Goal: Transaction & Acquisition: Purchase product/service

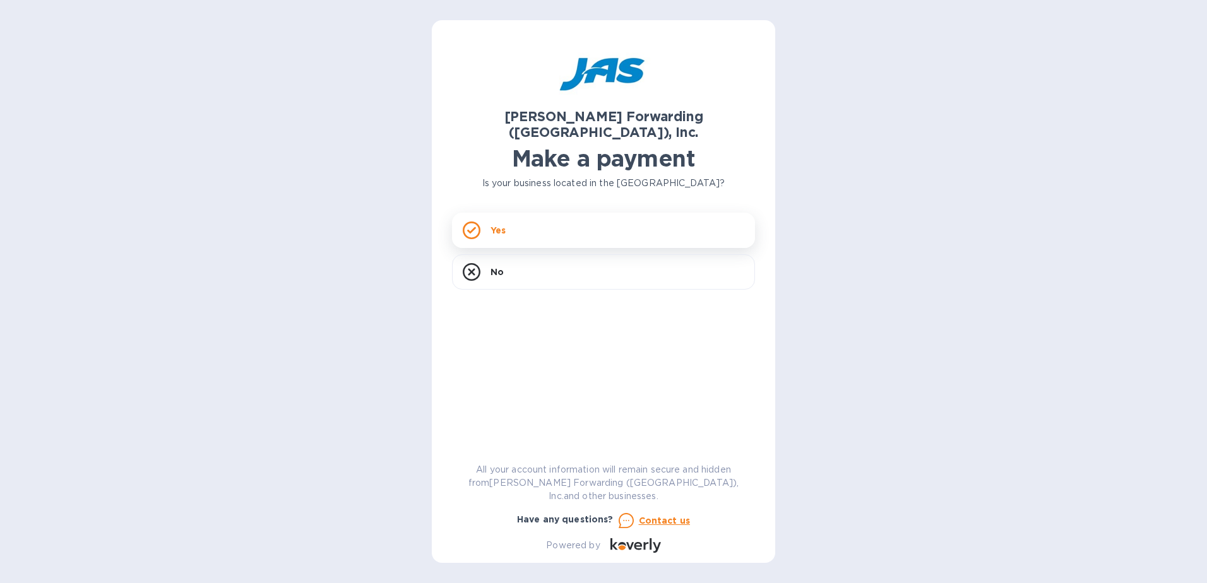
click at [541, 218] on div "Yes" at bounding box center [603, 230] width 303 height 35
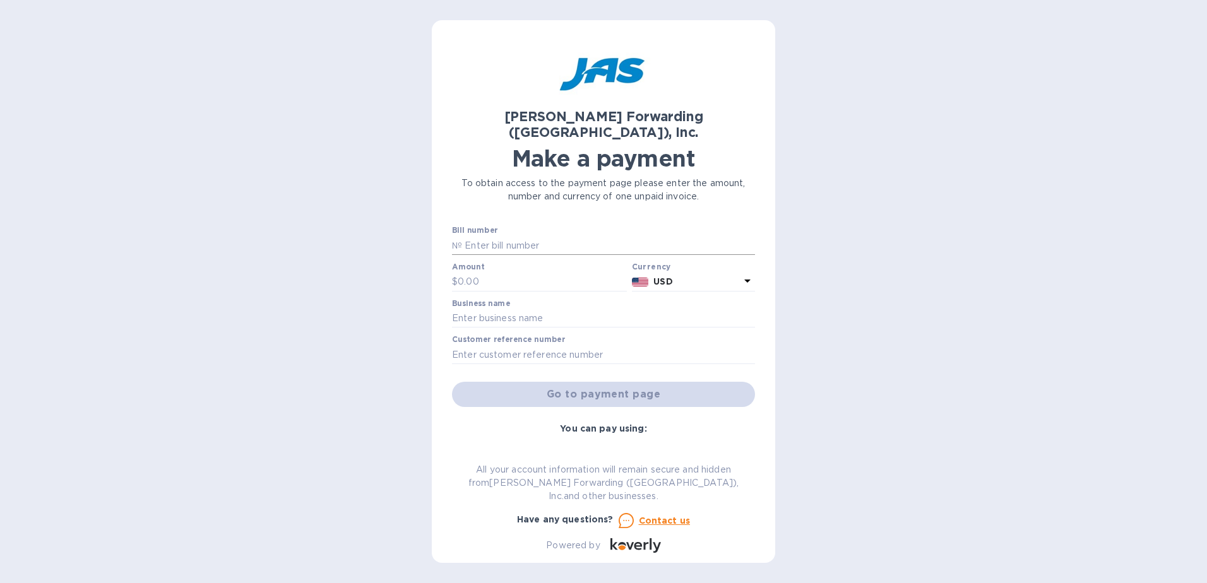
click at [541, 236] on input "text" at bounding box center [608, 245] width 293 height 19
click at [525, 236] on input "text" at bounding box center [608, 245] width 293 height 19
type input "SEA503411648"
type input "268.21"
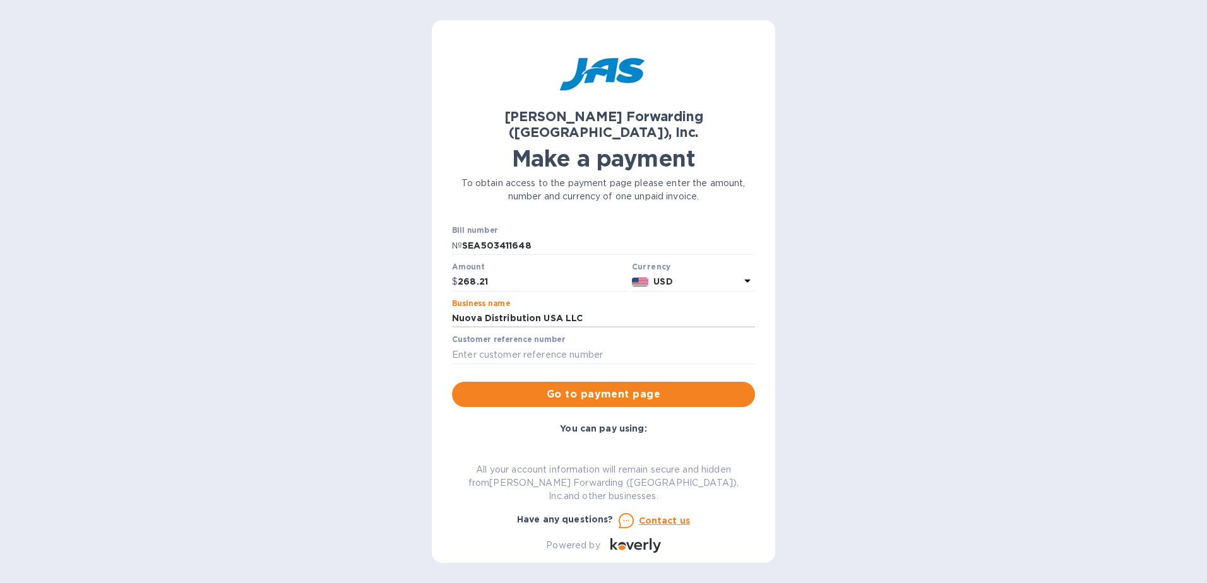
type input "Nuova Distribution USA LLC"
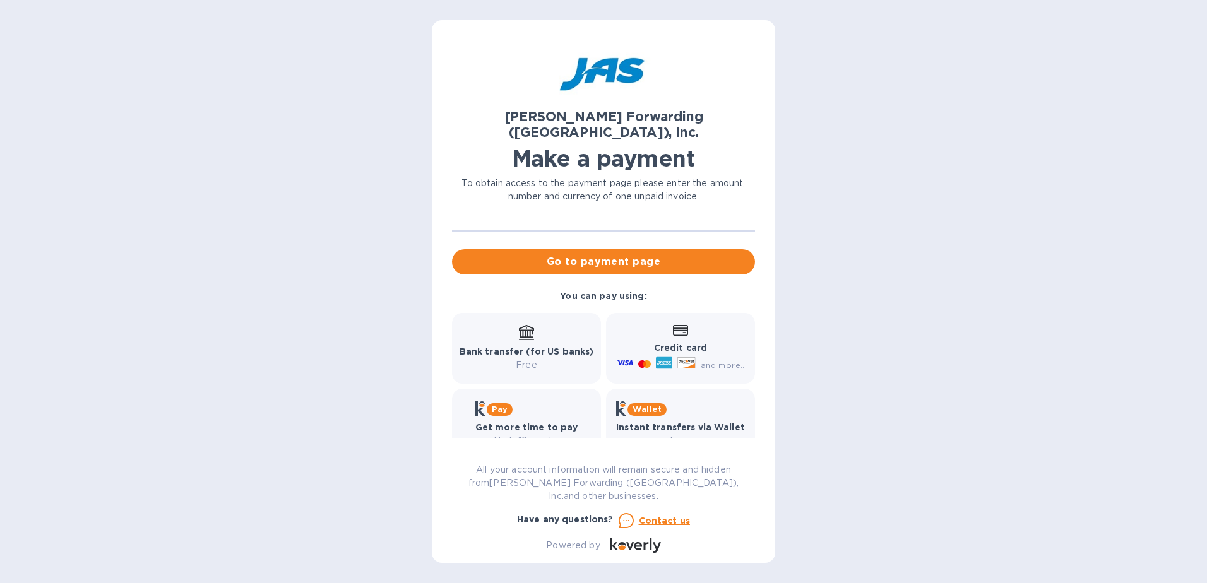
scroll to position [69, 0]
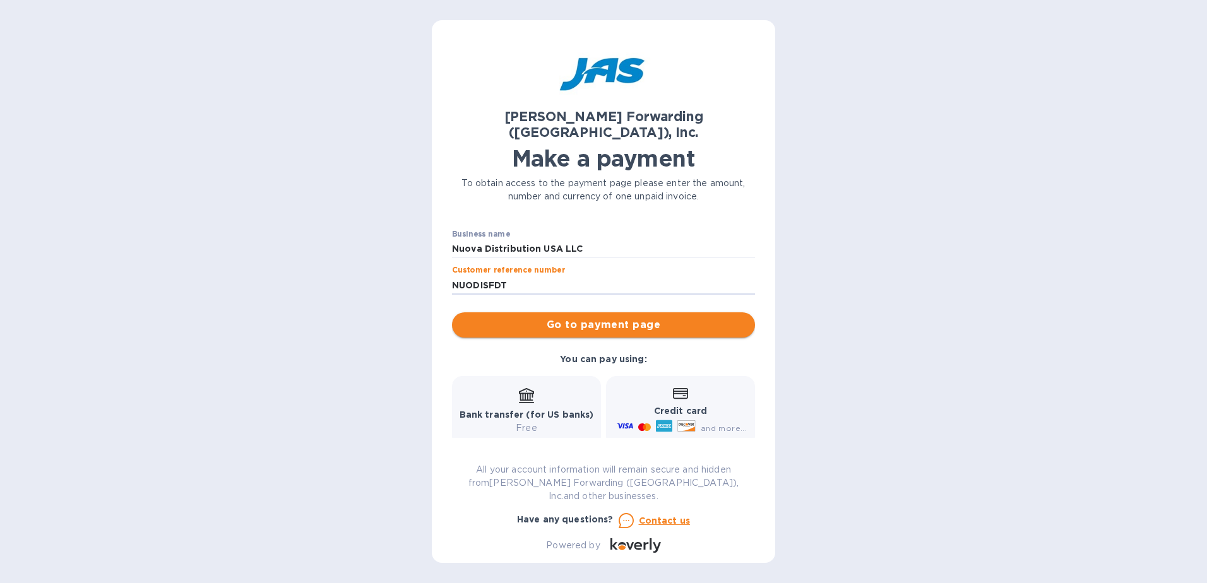
type input "NUODISFDT"
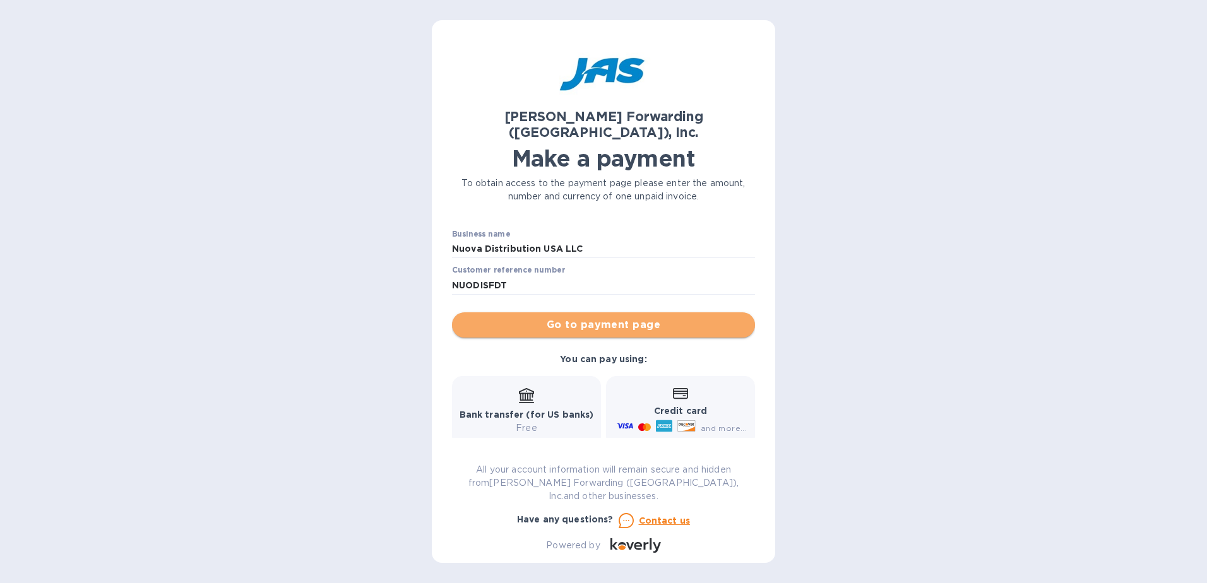
click at [617, 317] on span "Go to payment page" at bounding box center [603, 324] width 283 height 15
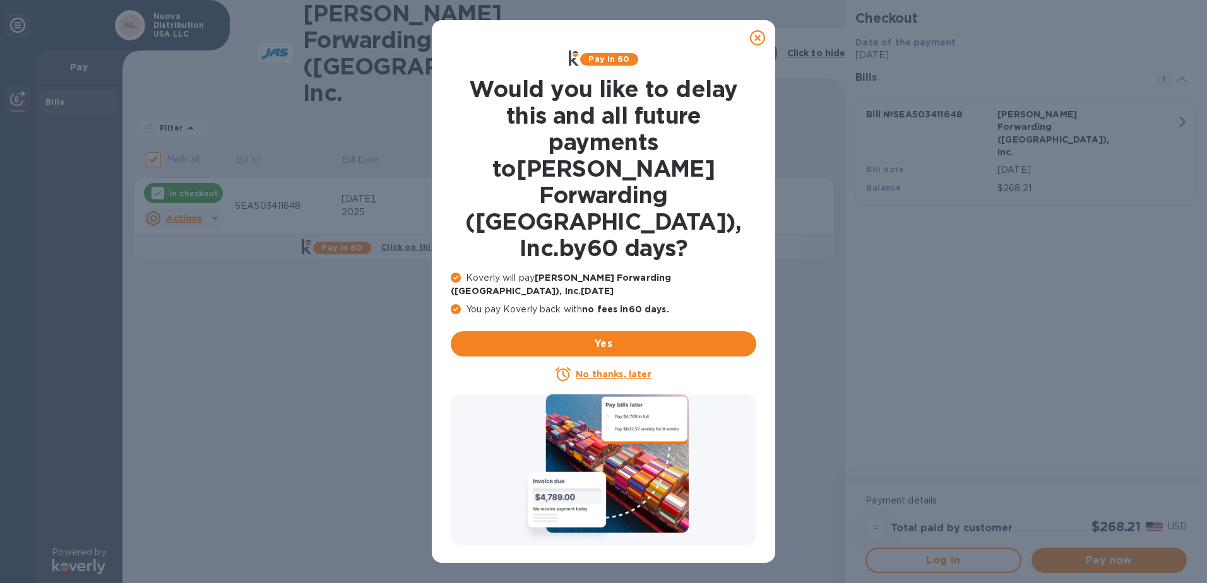
click at [757, 42] on icon at bounding box center [757, 37] width 15 height 15
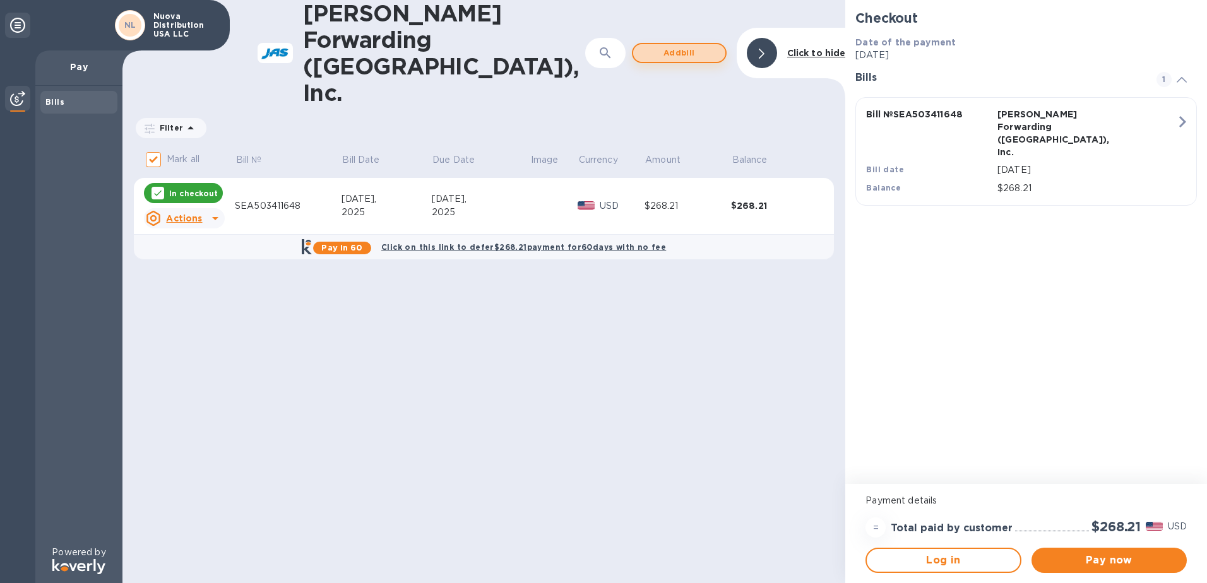
click at [671, 45] on span "Add bill" at bounding box center [679, 52] width 72 height 15
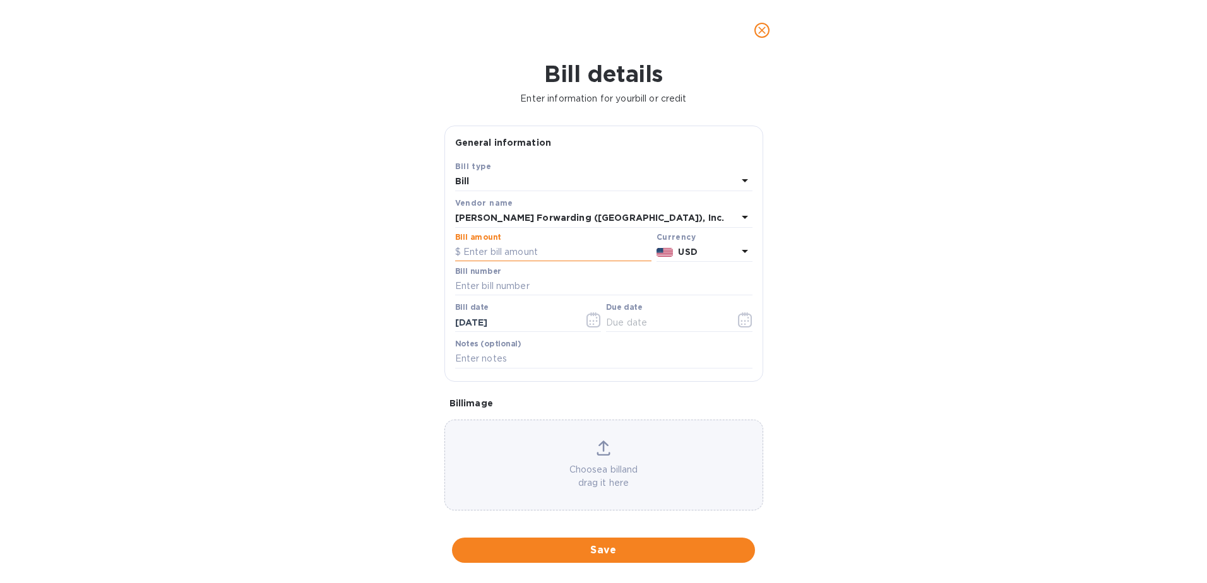
click at [528, 256] on input "text" at bounding box center [553, 252] width 196 height 19
click at [498, 253] on input "text" at bounding box center [553, 252] width 196 height 19
type input "745.14"
type input "SEA503409927"
click at [592, 319] on icon "button" at bounding box center [593, 319] width 15 height 15
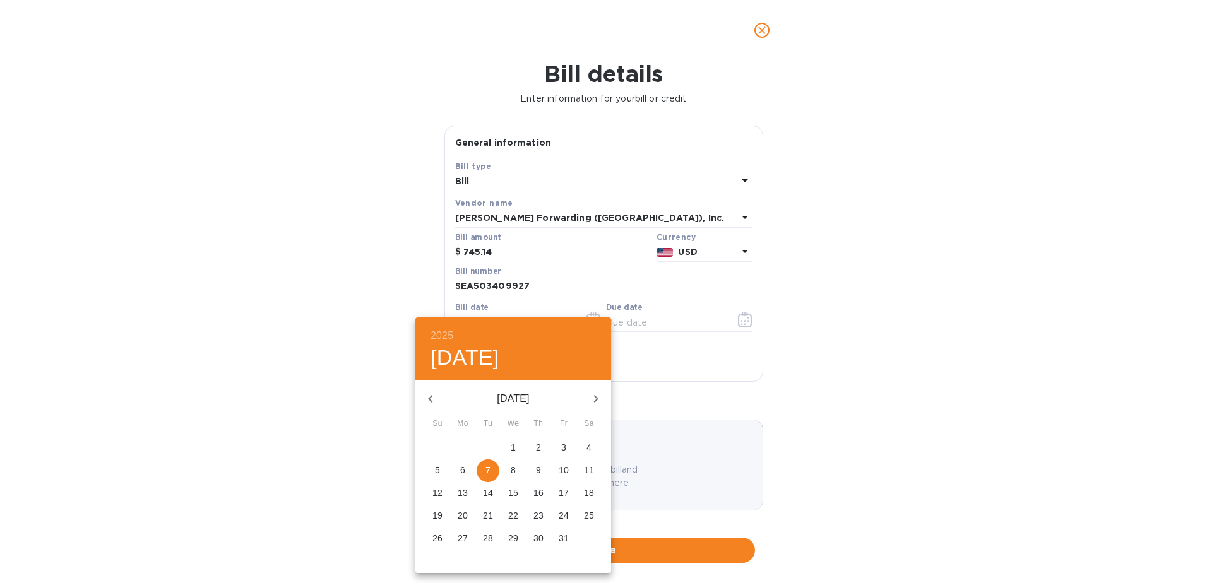
click at [463, 470] on p "6" at bounding box center [462, 470] width 5 height 13
type input "[DATE]"
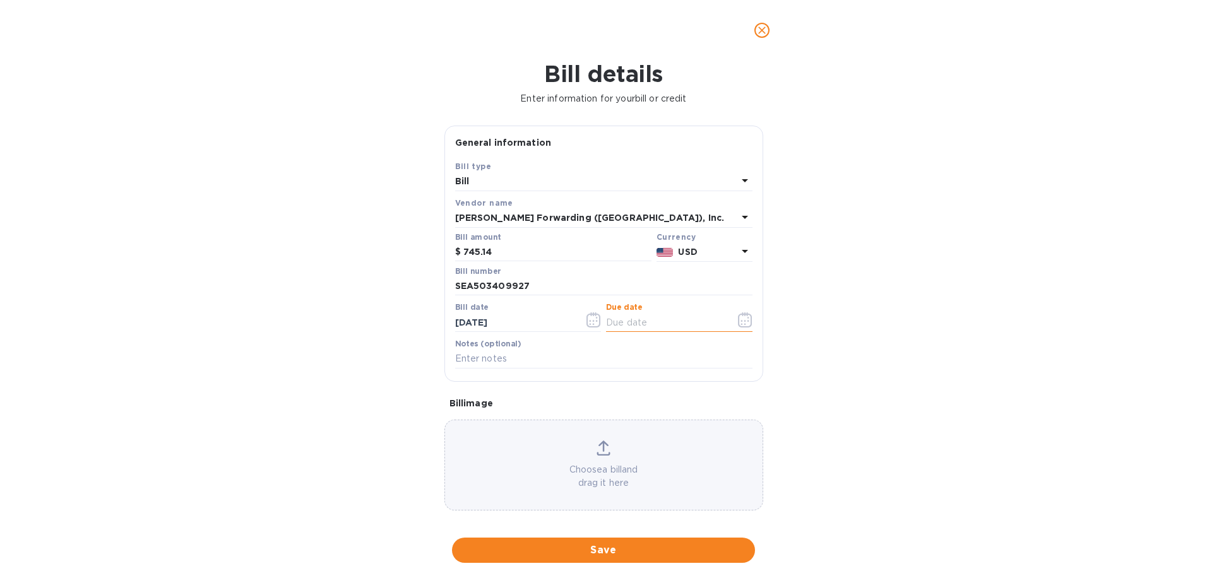
click at [668, 322] on input "text" at bounding box center [665, 322] width 119 height 19
click at [740, 316] on icon "button" at bounding box center [745, 319] width 14 height 15
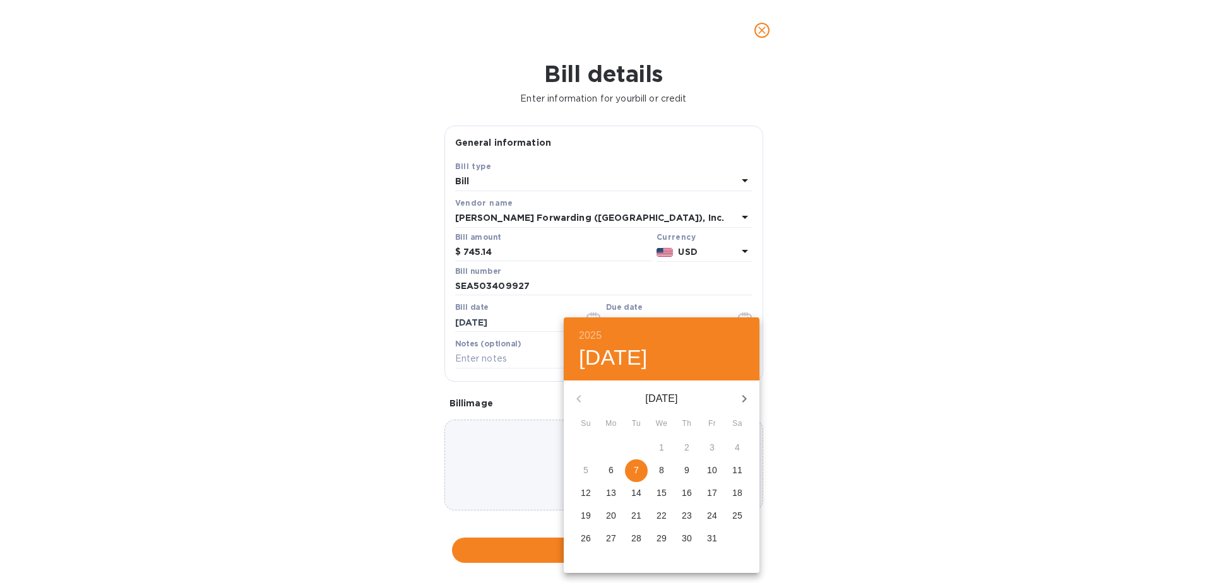
click at [742, 398] on icon "button" at bounding box center [744, 398] width 15 height 15
click at [665, 468] on span "5" at bounding box center [661, 470] width 23 height 13
type input "[DATE]"
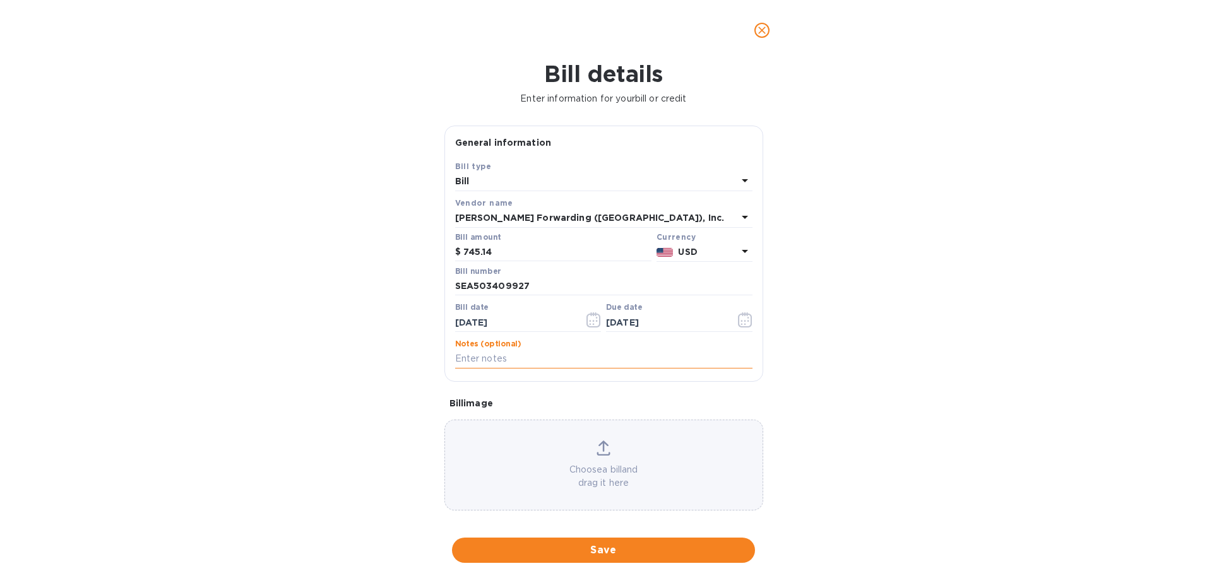
click at [487, 361] on input "text" at bounding box center [603, 359] width 297 height 19
click at [642, 541] on button "Save" at bounding box center [603, 550] width 303 height 25
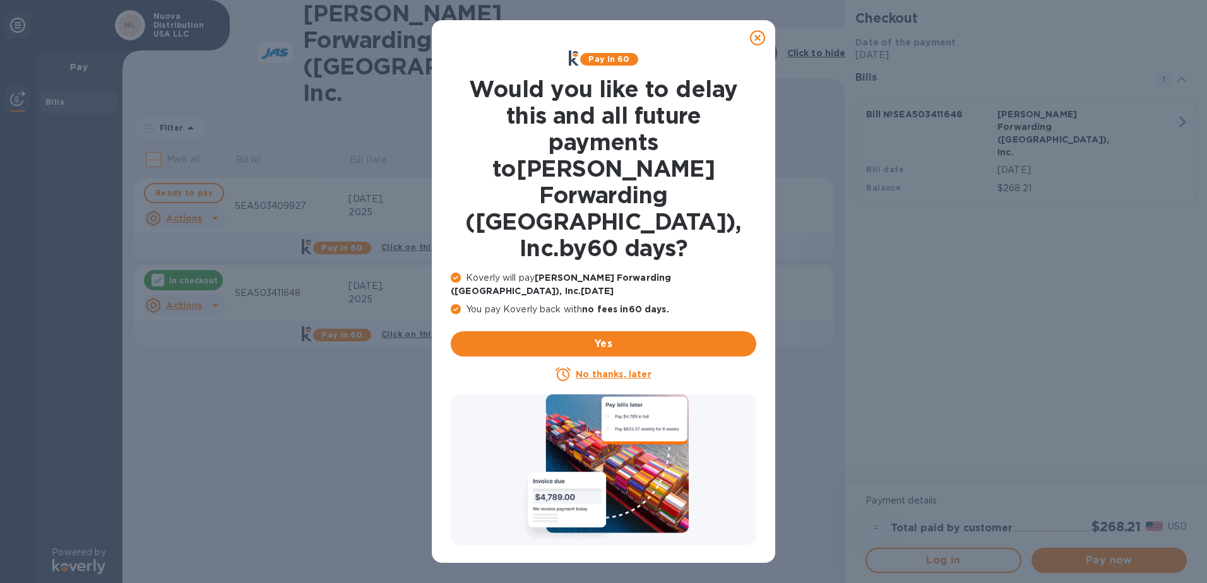
click at [760, 43] on icon at bounding box center [757, 37] width 15 height 15
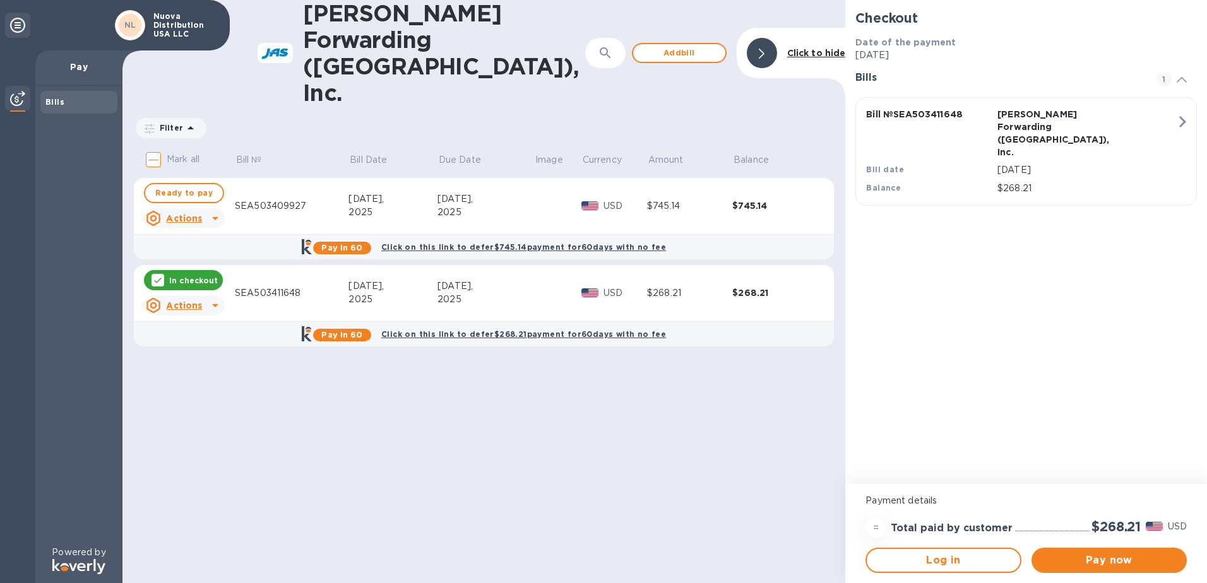
click at [1115, 573] on div "Pay now" at bounding box center [1108, 560] width 165 height 35
click at [177, 186] on span "Ready to pay" at bounding box center [183, 193] width 57 height 15
checkbox input "true"
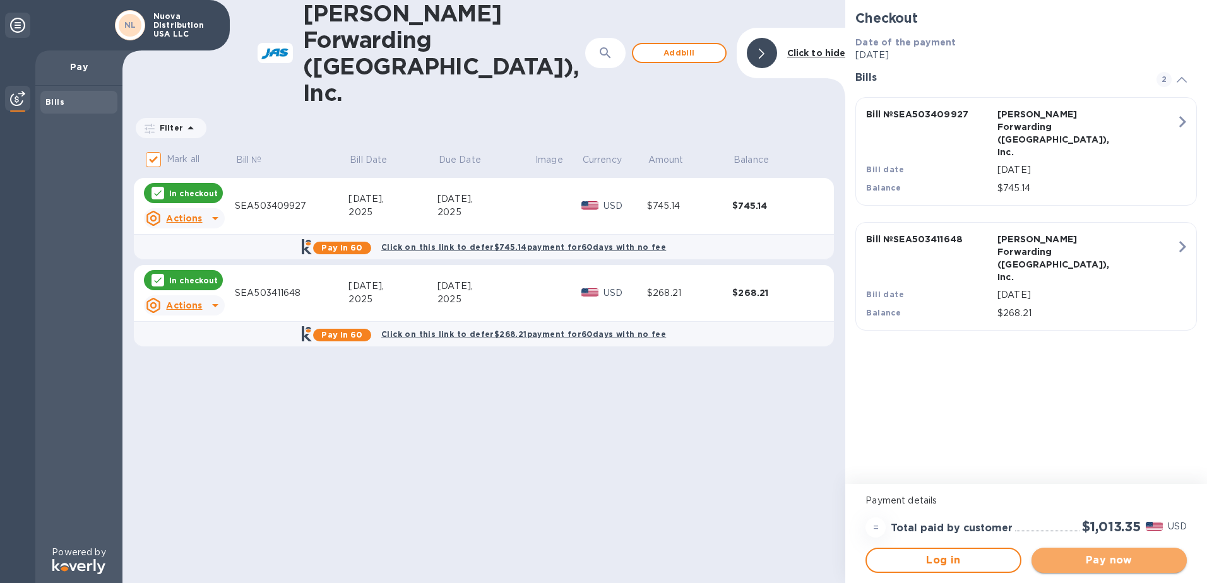
click at [1104, 559] on span "Pay now" at bounding box center [1108, 560] width 135 height 15
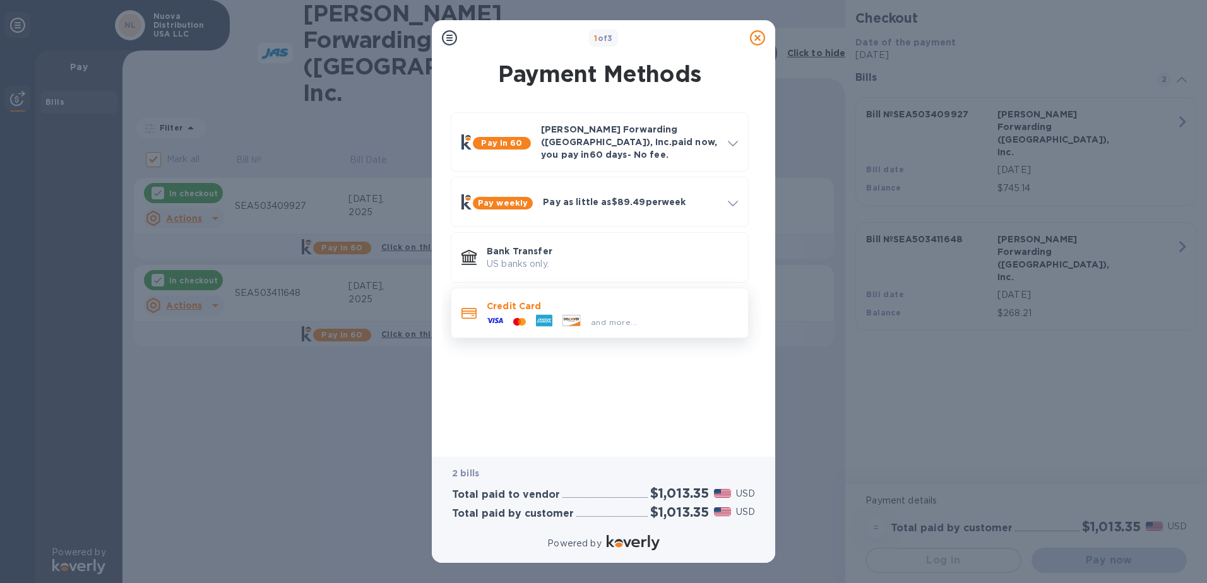
click at [635, 312] on div "and more..." at bounding box center [562, 321] width 160 height 19
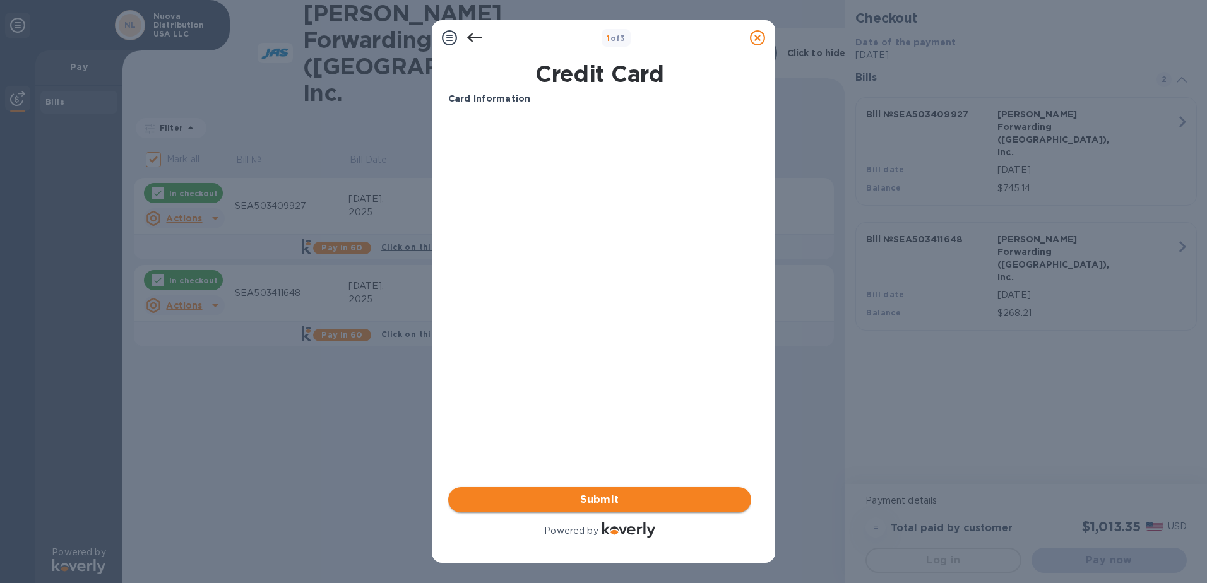
click at [644, 498] on span "Submit" at bounding box center [599, 499] width 283 height 15
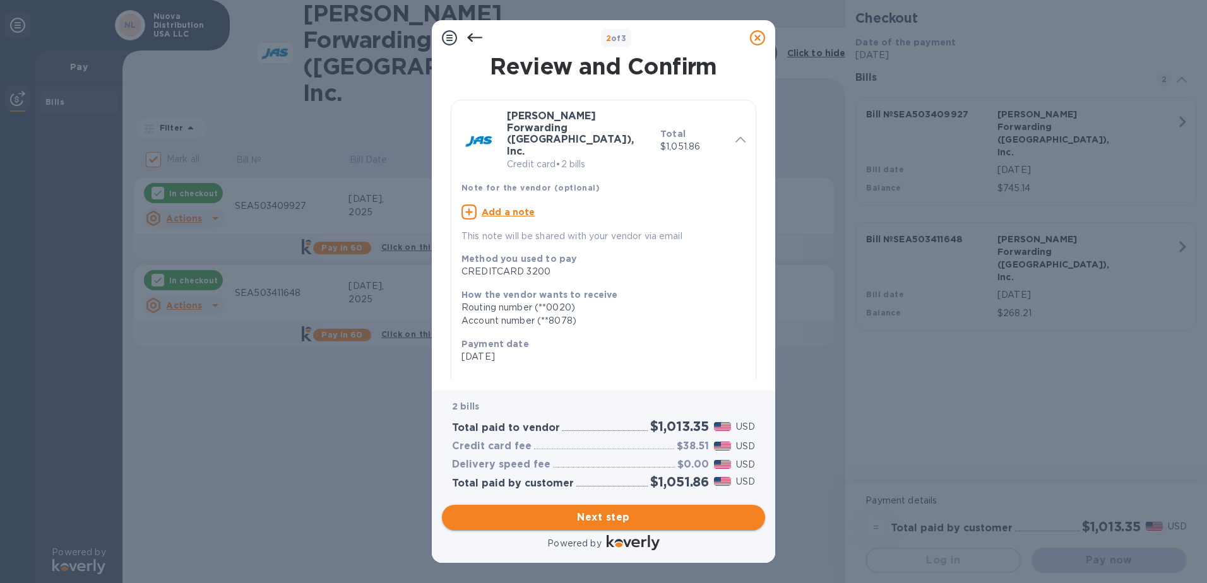
click at [634, 523] on span "Next step" at bounding box center [603, 517] width 303 height 15
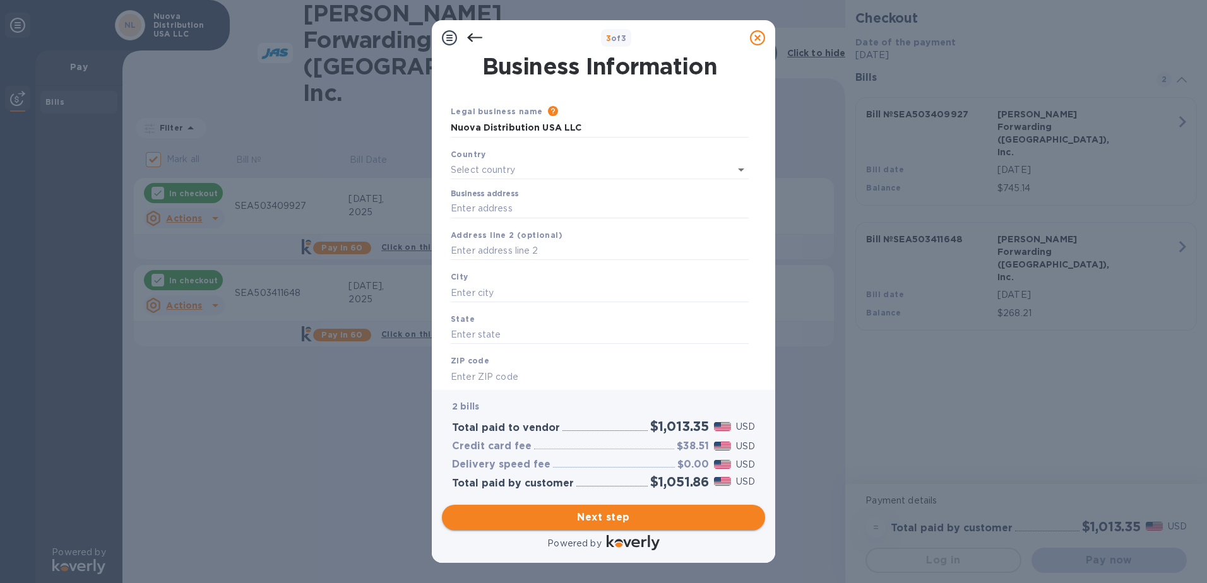
type input "[GEOGRAPHIC_DATA]"
click at [622, 200] on input "Business address" at bounding box center [600, 206] width 298 height 19
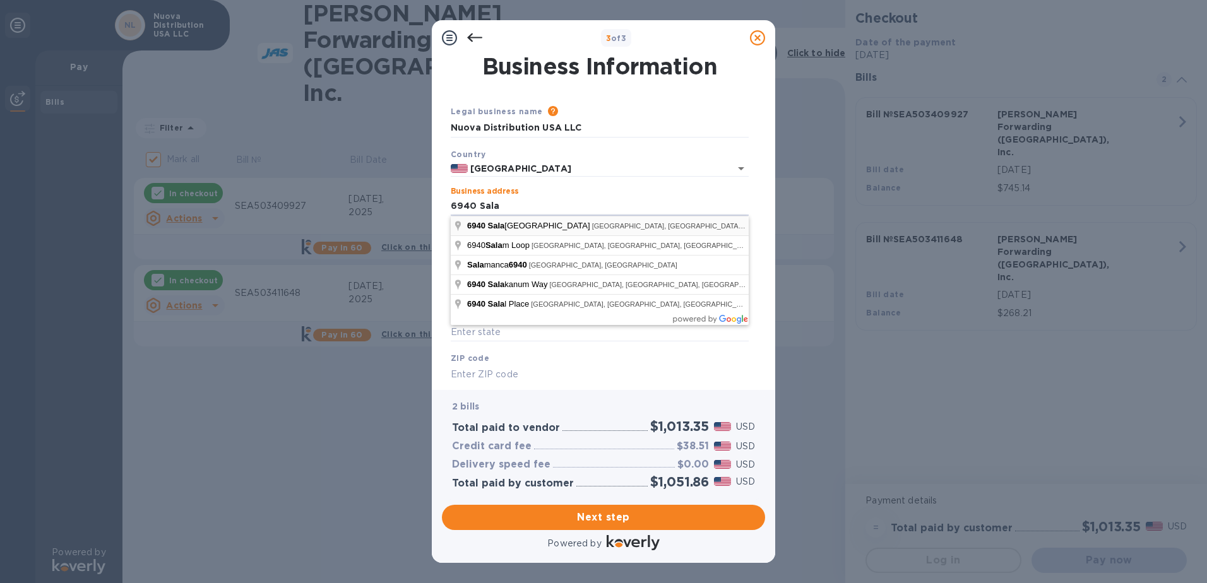
type input "[STREET_ADDRESS]"
type input "Ferndale"
type input "WA"
type input "98248"
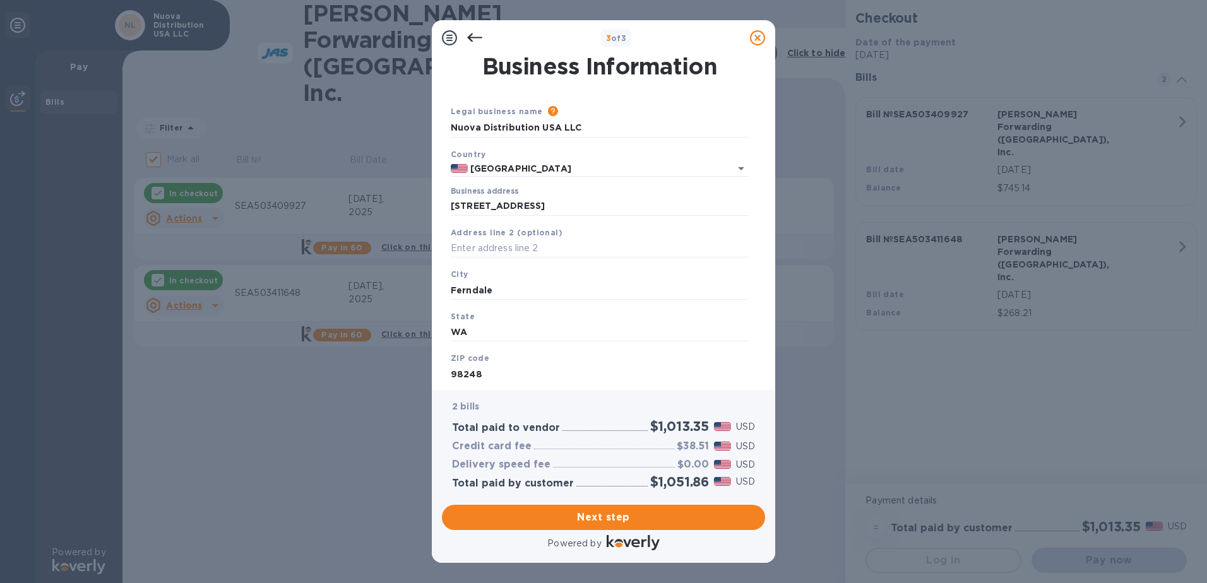
scroll to position [34, 0]
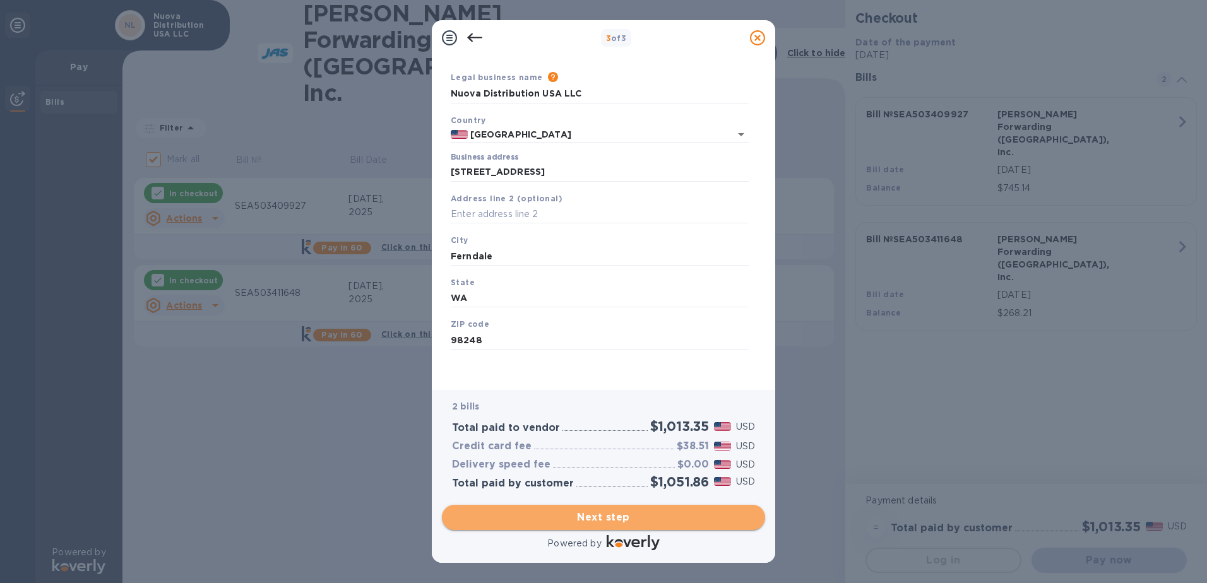
click at [640, 511] on span "Next step" at bounding box center [603, 517] width 303 height 15
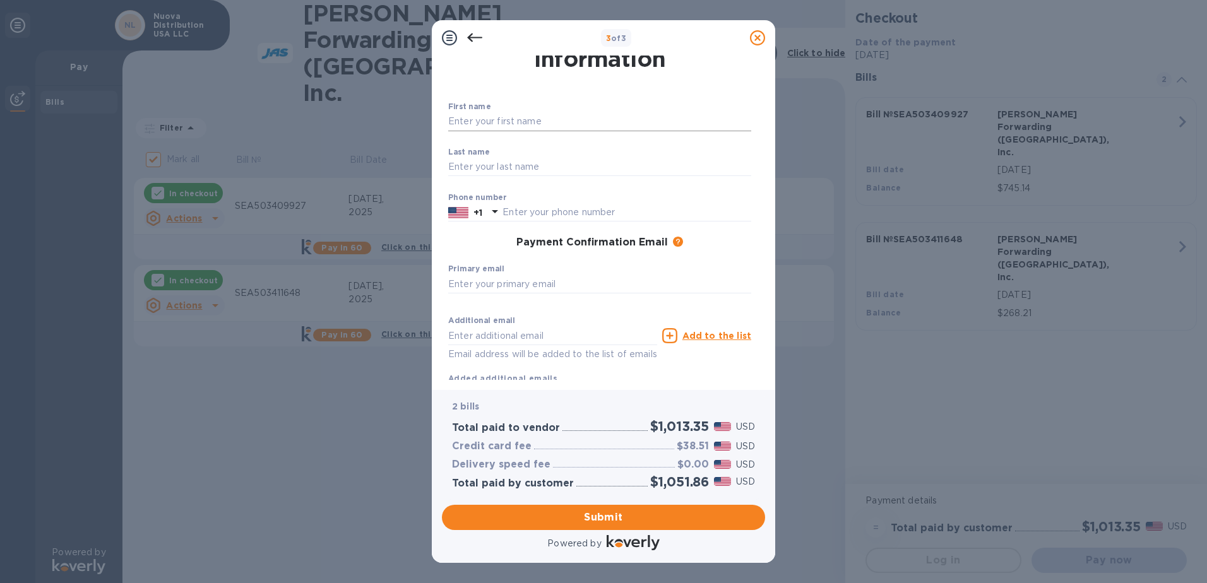
click at [561, 124] on input "text" at bounding box center [599, 121] width 303 height 19
type input "[PERSON_NAME]"
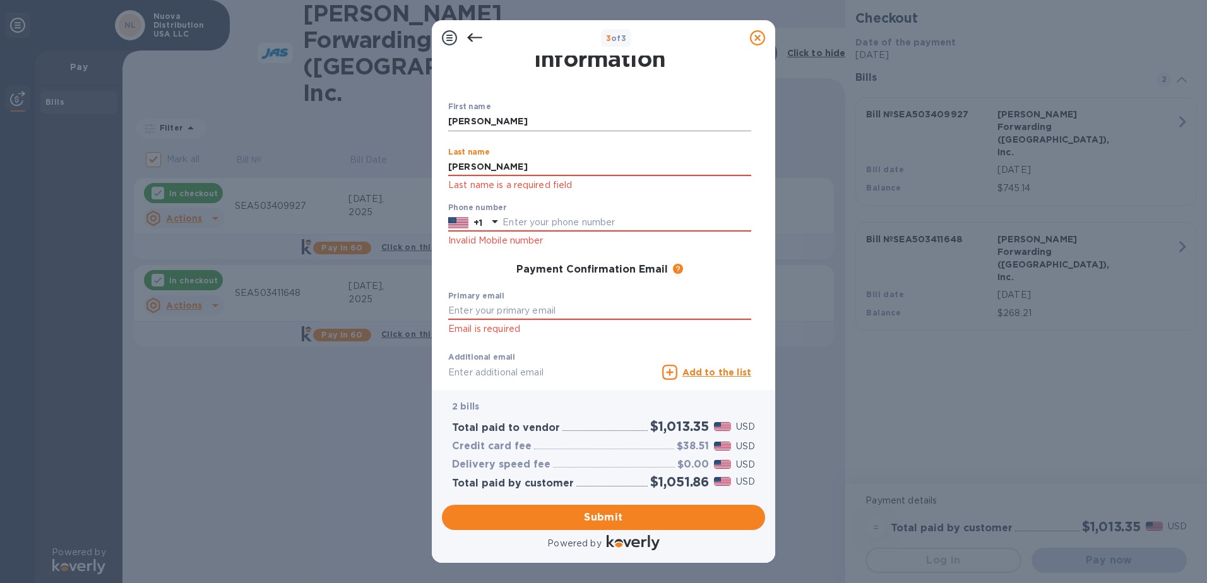
type input "[PERSON_NAME]"
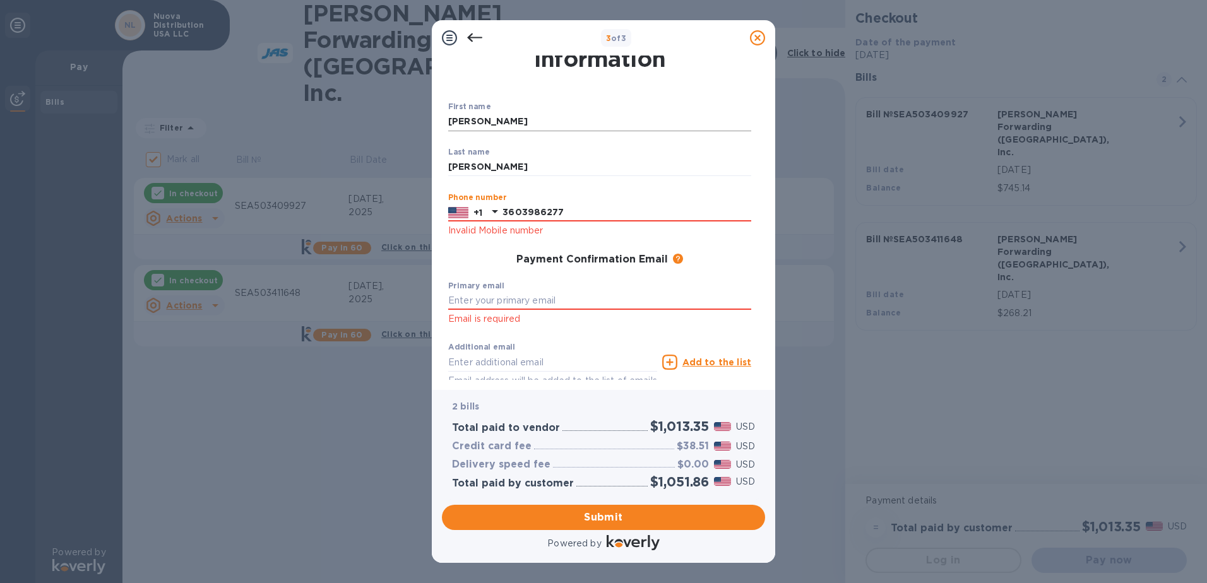
type input "3603986277"
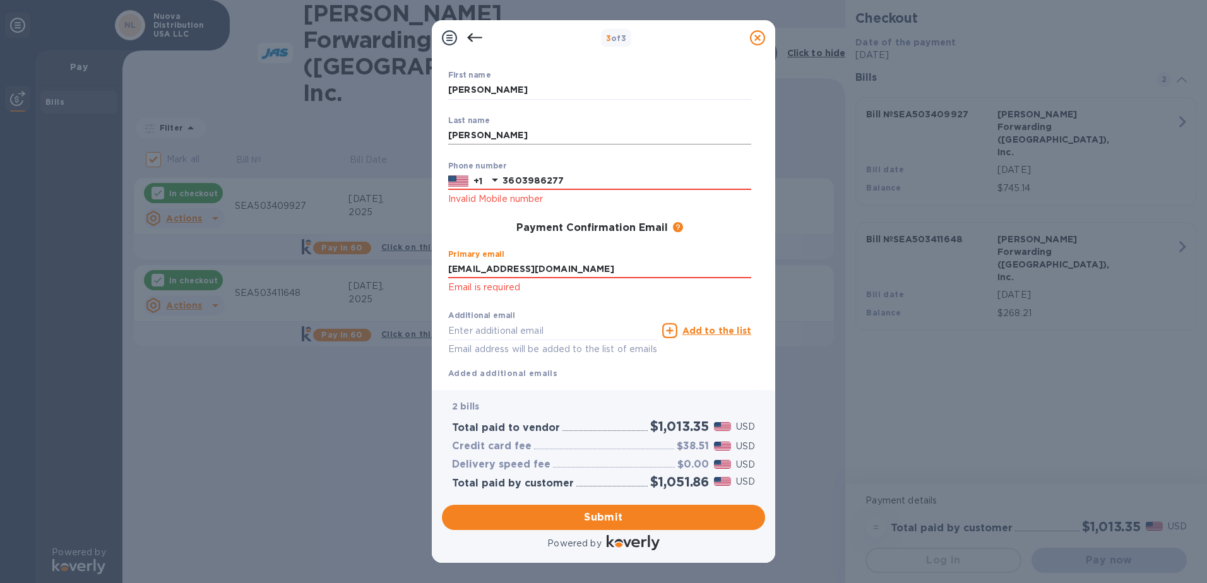
scroll to position [100, 0]
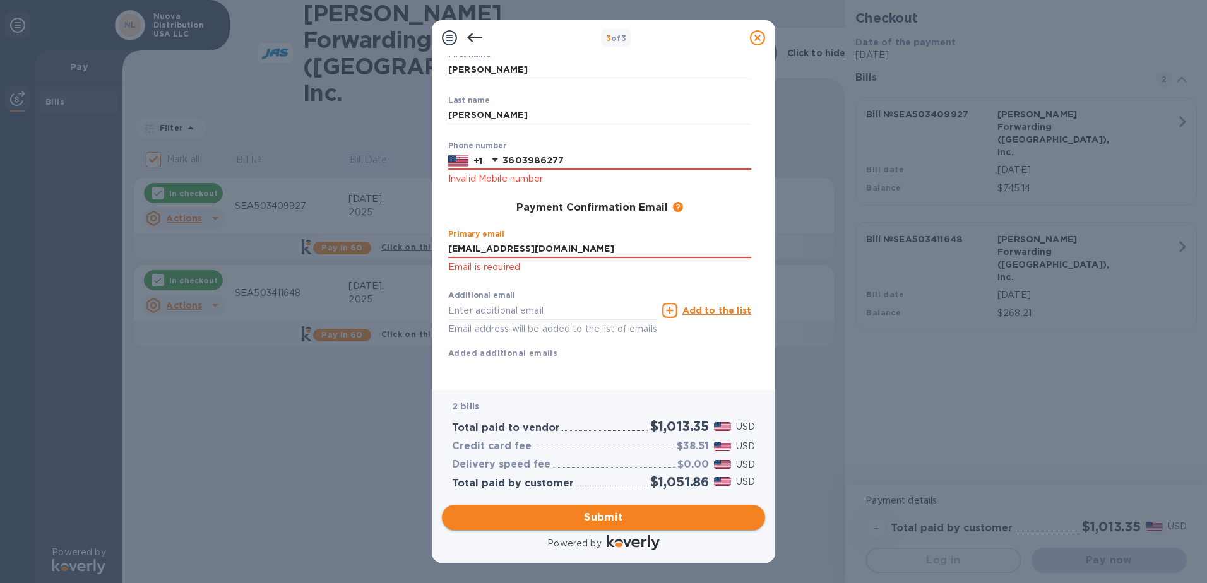
type input "[EMAIL_ADDRESS][DOMAIN_NAME]"
click at [608, 514] on span "Submit" at bounding box center [603, 517] width 303 height 15
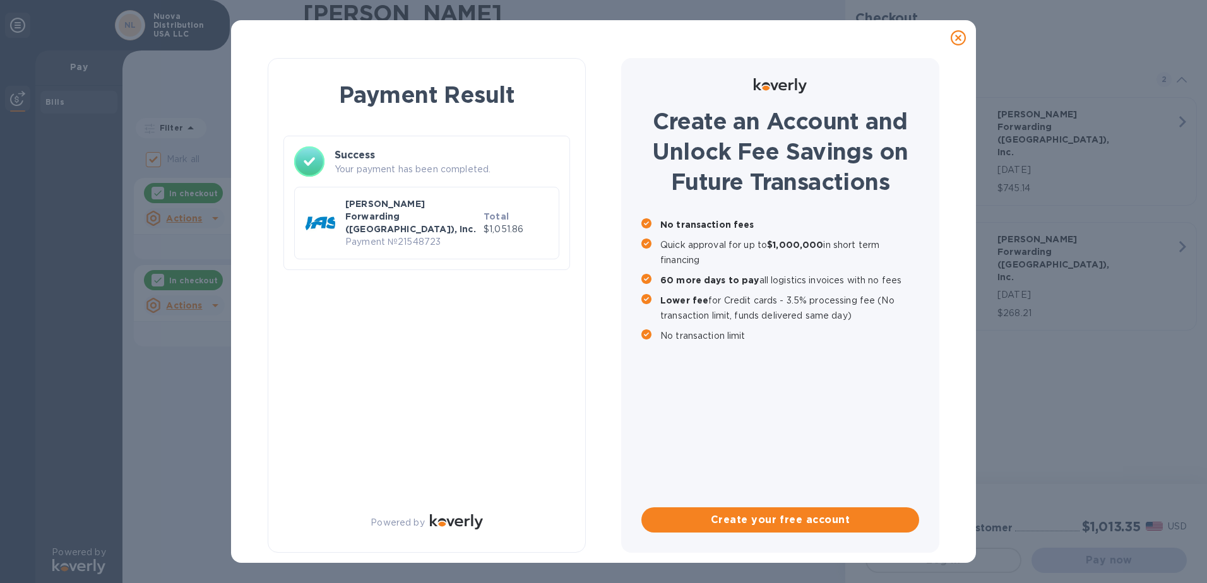
checkbox input "false"
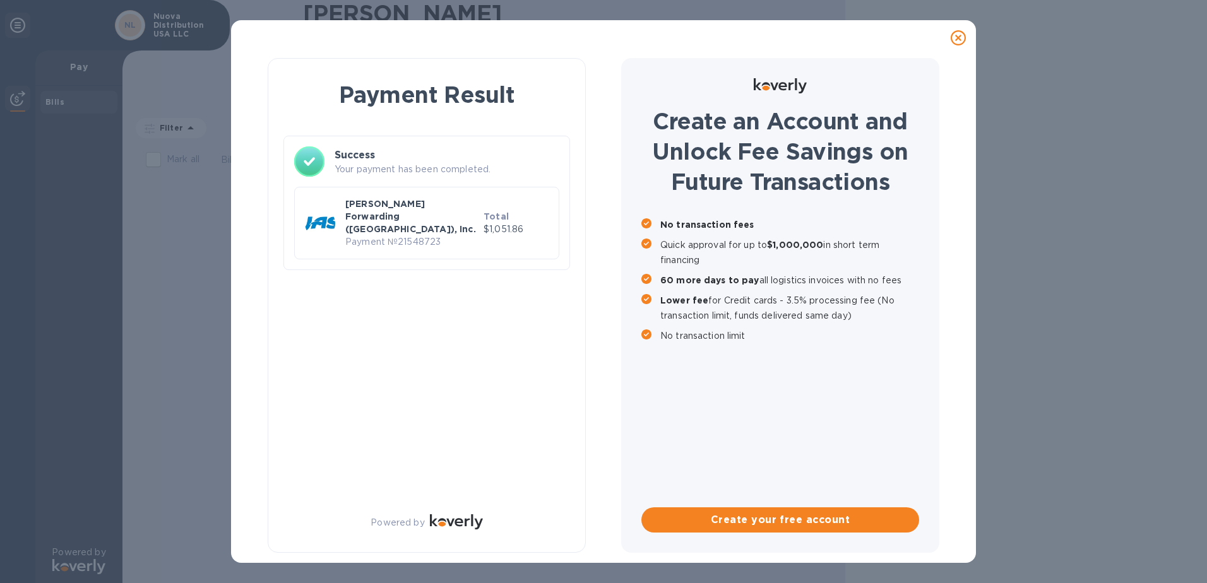
click at [961, 39] on icon at bounding box center [957, 37] width 15 height 15
